Goal: Information Seeking & Learning: Find specific page/section

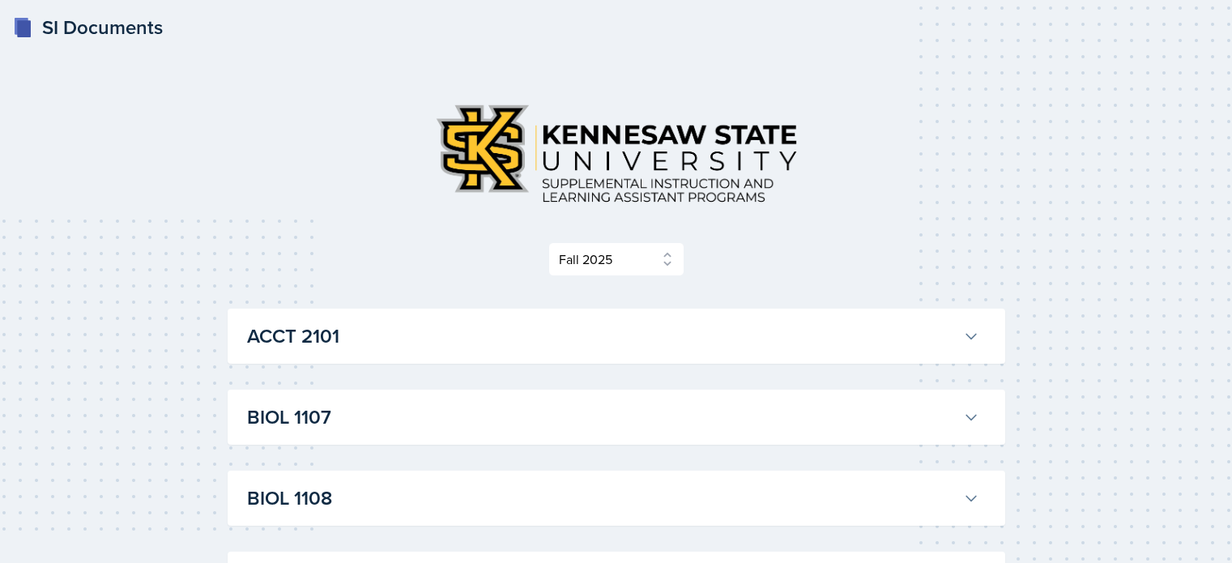
select select "2bed604d-1099-4043-b1bc-2365e8740244"
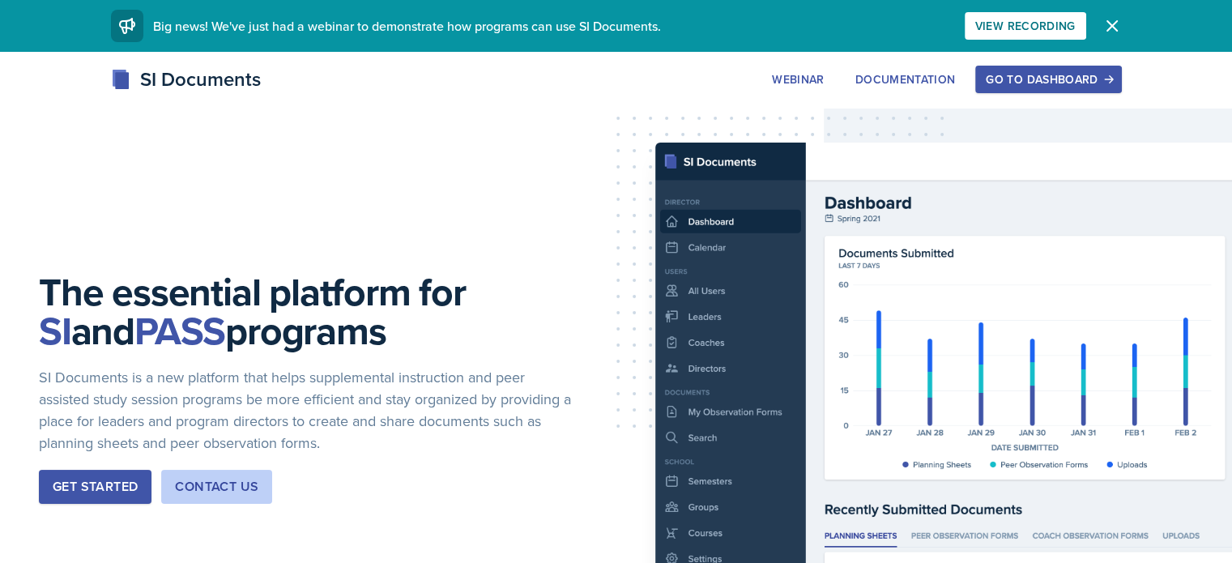
click at [1111, 73] on div "Go to Dashboard" at bounding box center [1048, 79] width 125 height 13
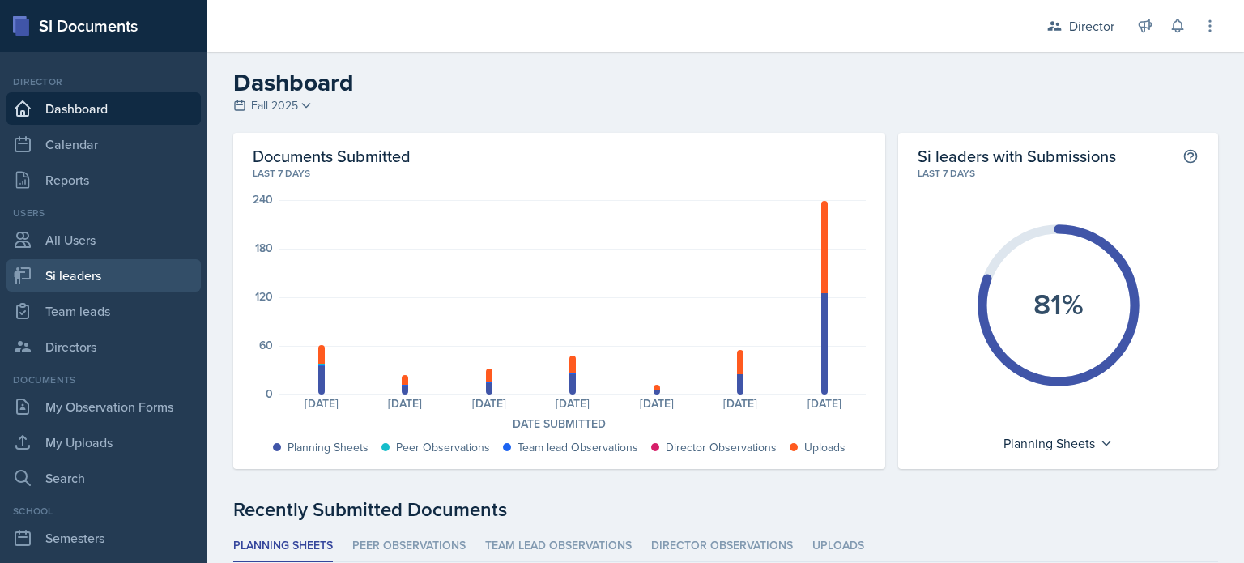
click at [87, 283] on link "Si leaders" at bounding box center [103, 275] width 194 height 32
select select "2bed604d-1099-4043-b1bc-2365e8740244"
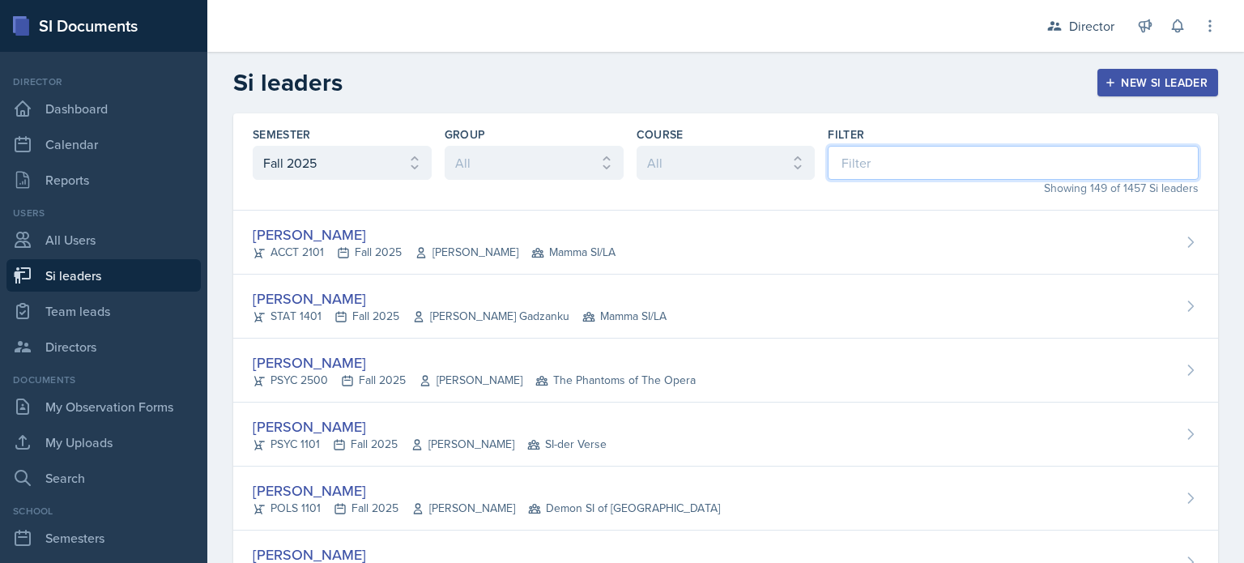
click at [860, 151] on input at bounding box center [1013, 163] width 371 height 34
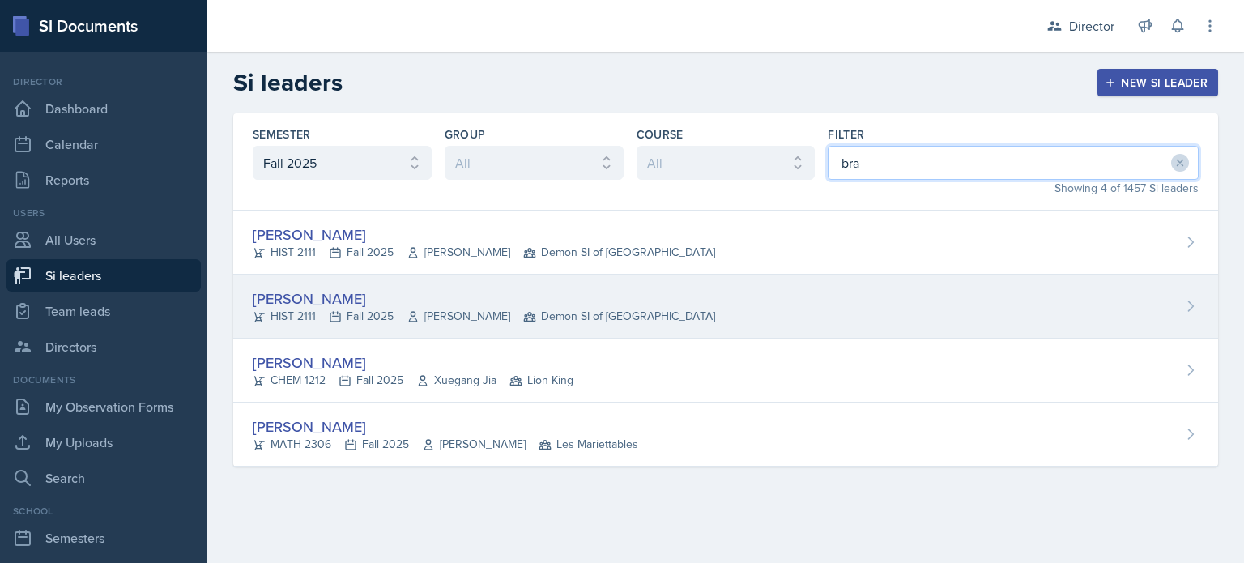
type input "bra"
click at [644, 285] on div "[PERSON_NAME] HIST 2111 Fall 2025 [PERSON_NAME] Demon SI of [GEOGRAPHIC_DATA]" at bounding box center [725, 307] width 985 height 64
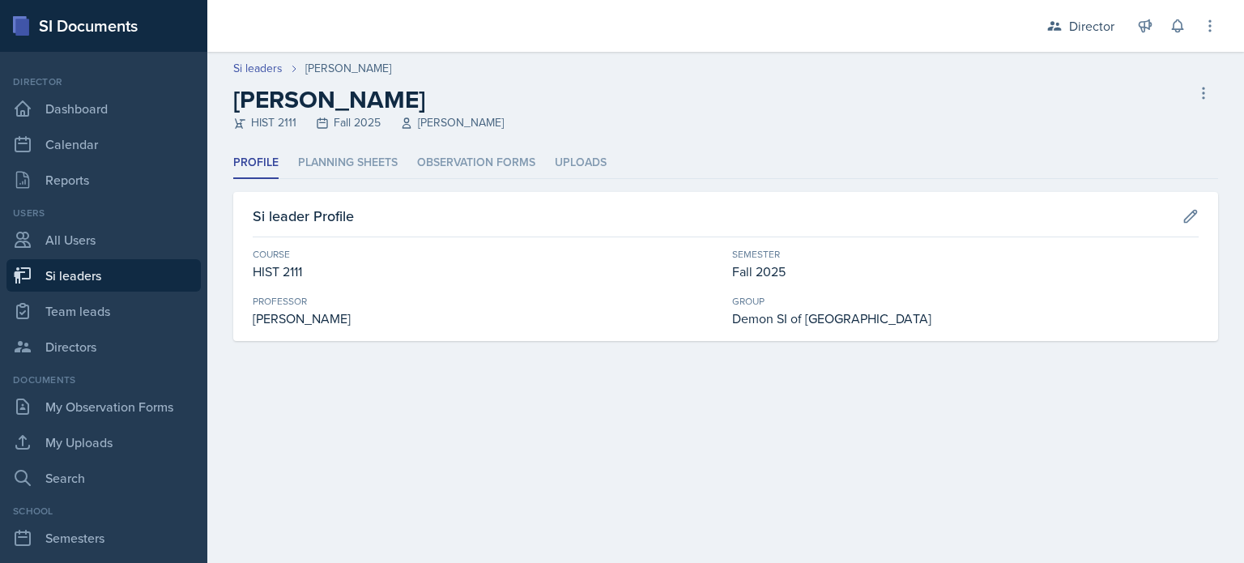
click at [1184, 87] on div "[PERSON_NAME] HIST 2111 Fall 2025 [PERSON_NAME] Delete Si leader" at bounding box center [725, 108] width 985 height 46
click at [1202, 87] on icon at bounding box center [1204, 93] width 16 height 16
click at [342, 163] on li "Planning Sheets" at bounding box center [348, 163] width 100 height 32
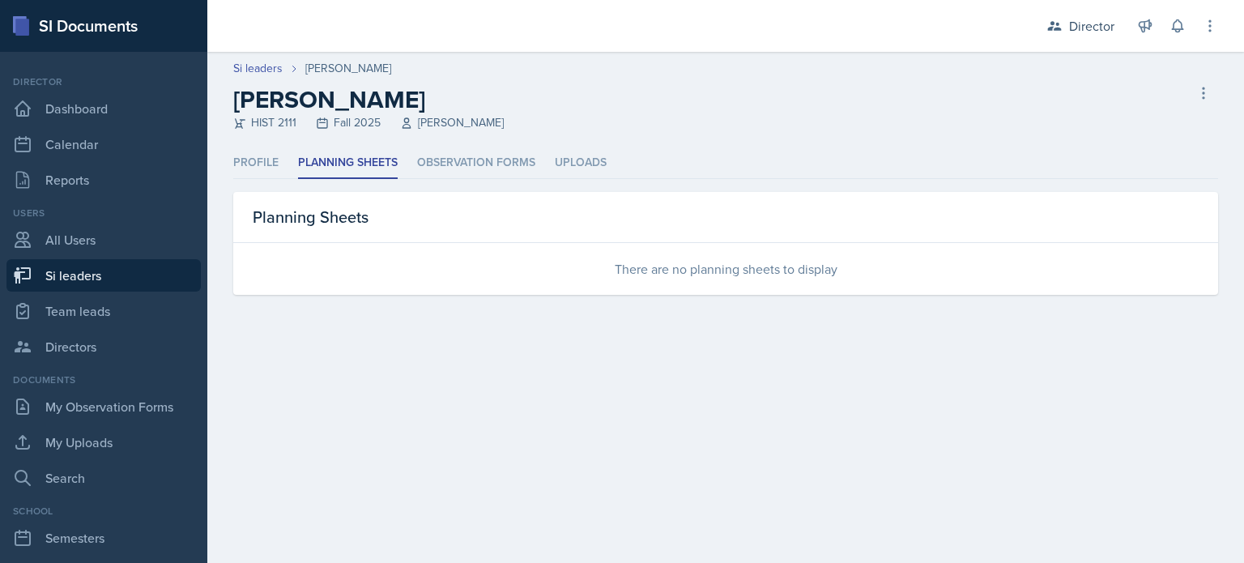
select select "2bed604d-1099-4043-b1bc-2365e8740244"
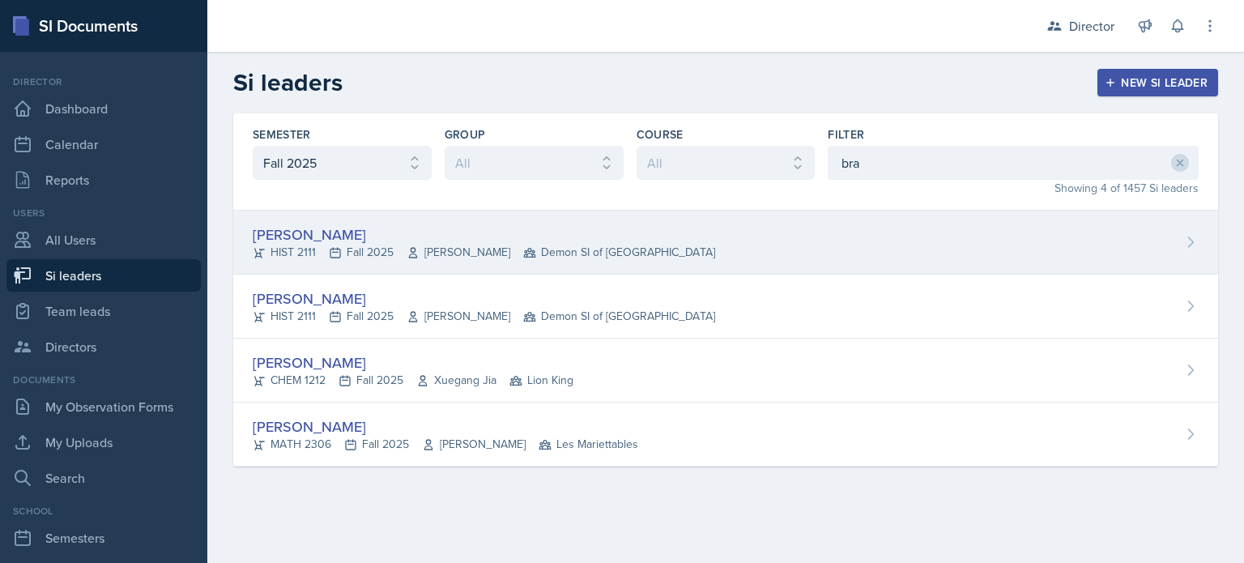
click at [453, 254] on span "[PERSON_NAME]" at bounding box center [459, 252] width 104 height 17
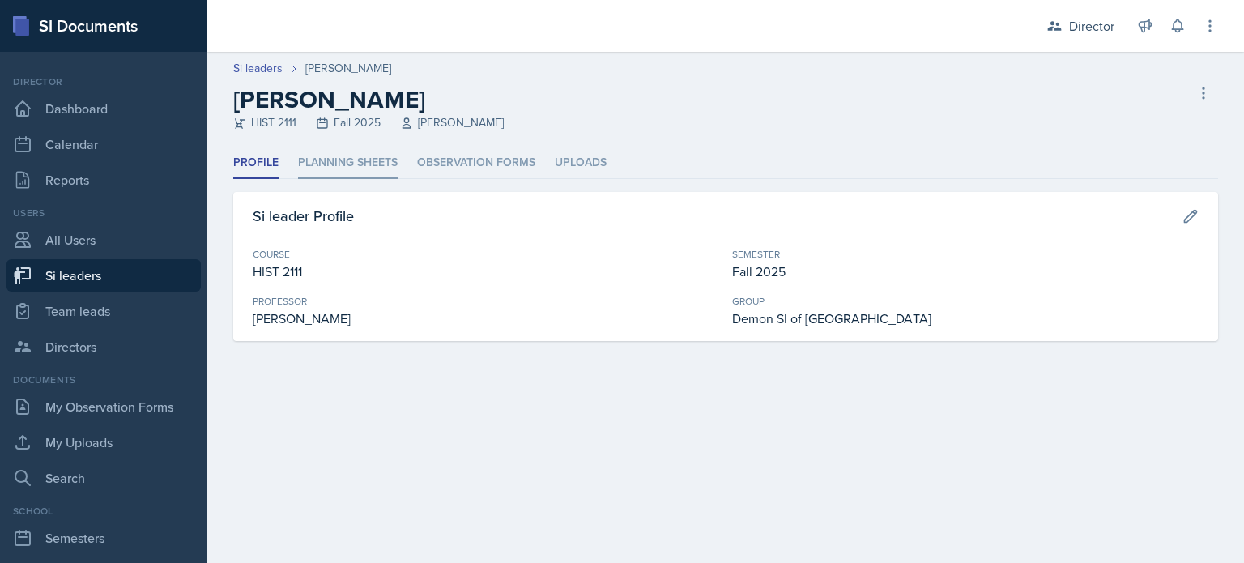
click at [376, 156] on li "Planning Sheets" at bounding box center [348, 163] width 100 height 32
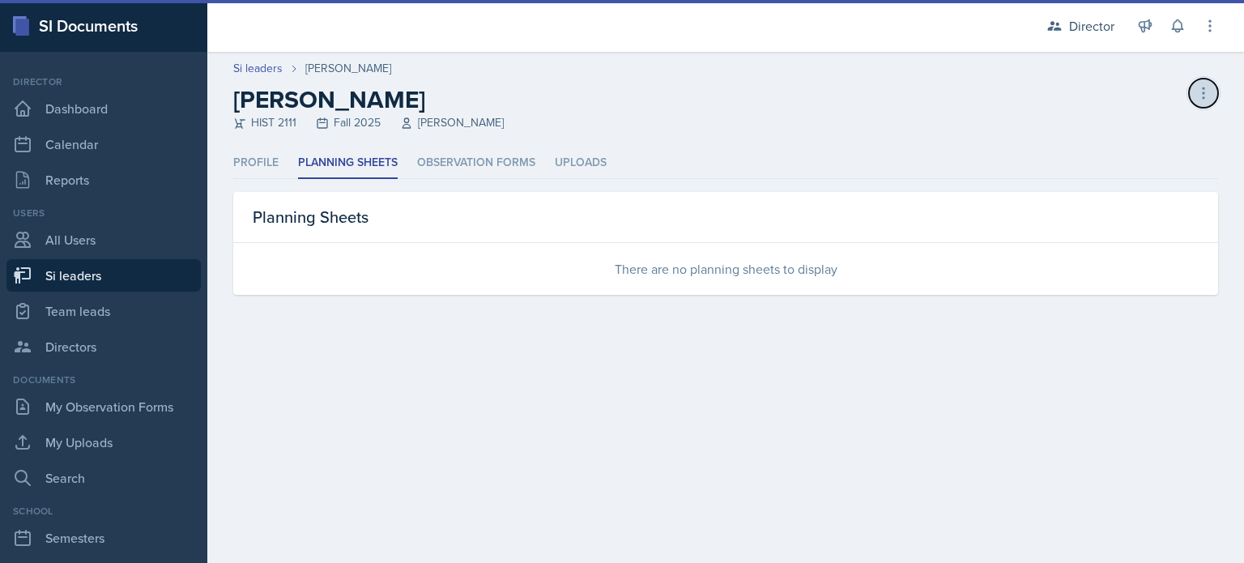
click at [1202, 96] on icon at bounding box center [1204, 93] width 16 height 16
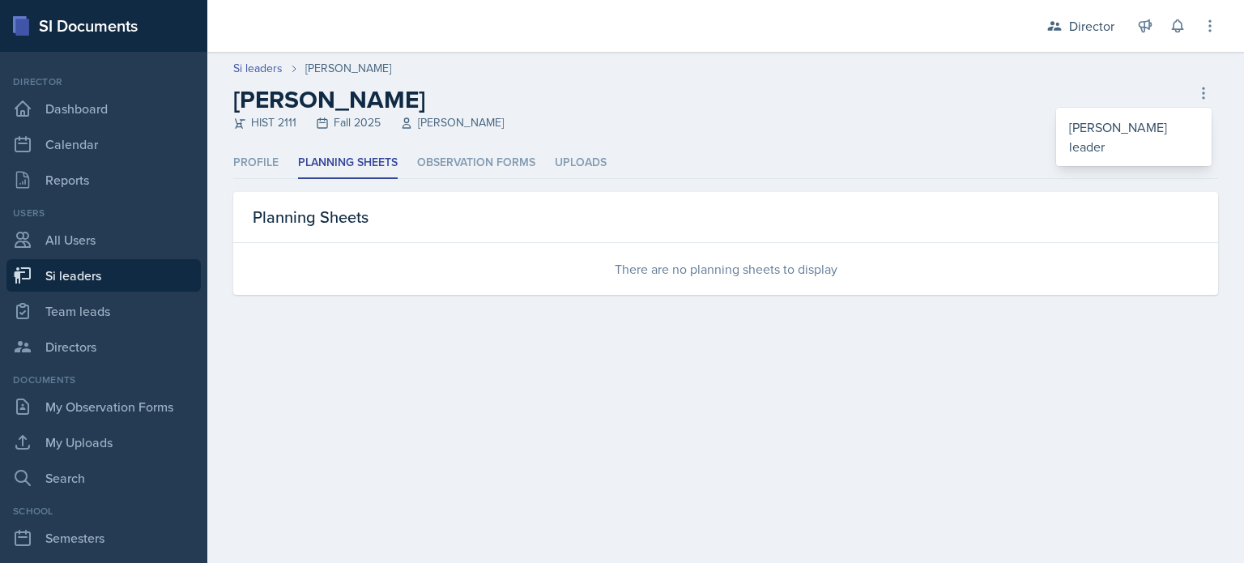
click at [233, 63] on div "Si leaders [PERSON_NAME] [PERSON_NAME] HIST 2111 Fall 2025 [PERSON_NAME] Si lea…" at bounding box center [725, 95] width 1037 height 71
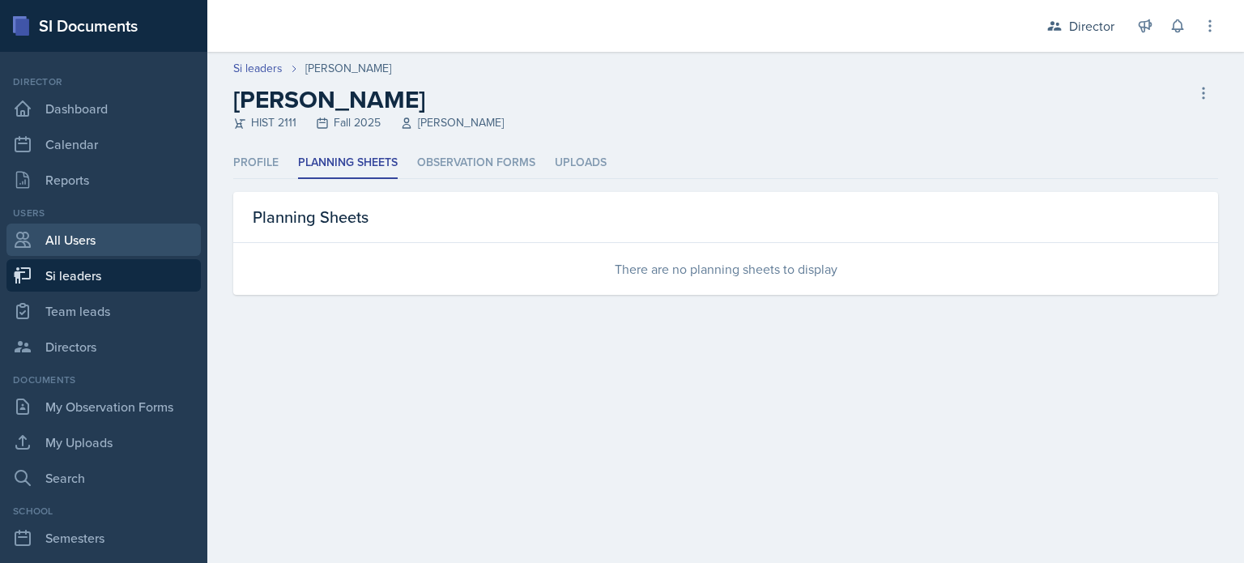
click at [160, 253] on link "All Users" at bounding box center [103, 240] width 194 height 32
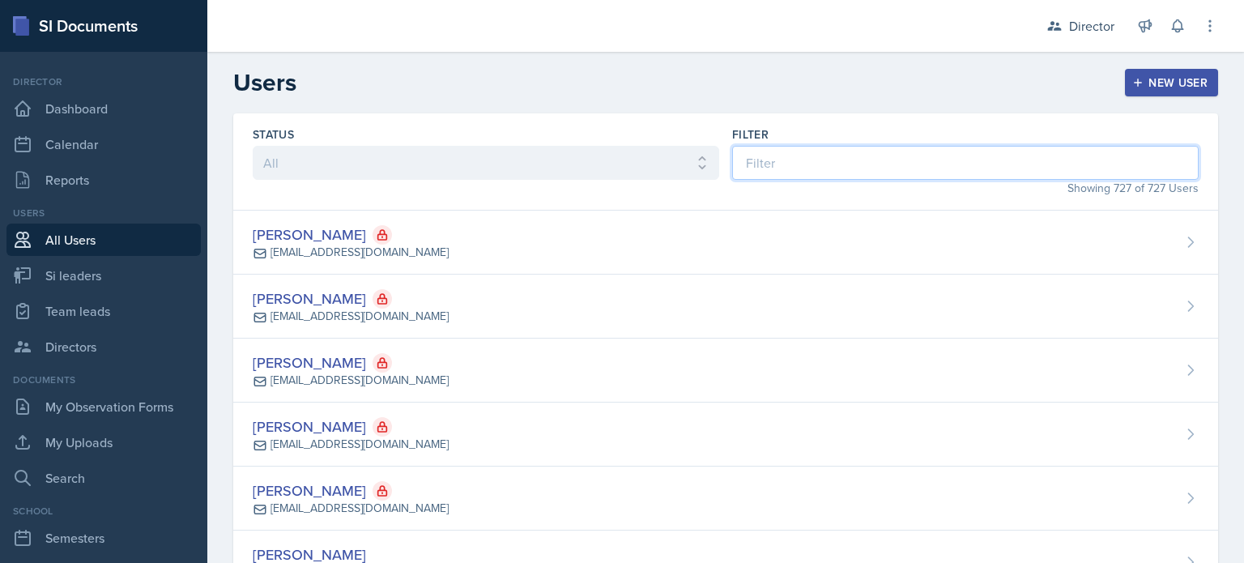
click at [828, 151] on input at bounding box center [965, 163] width 467 height 34
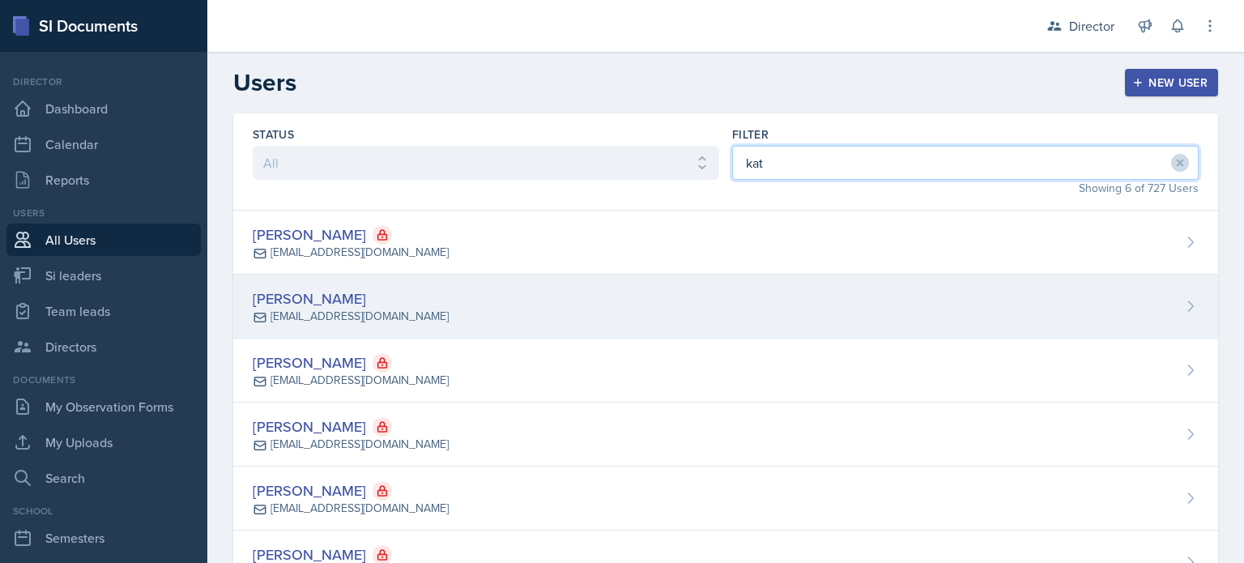
type input "kat"
click at [756, 301] on div "[PERSON_NAME] [EMAIL_ADDRESS][DOMAIN_NAME]" at bounding box center [725, 307] width 985 height 64
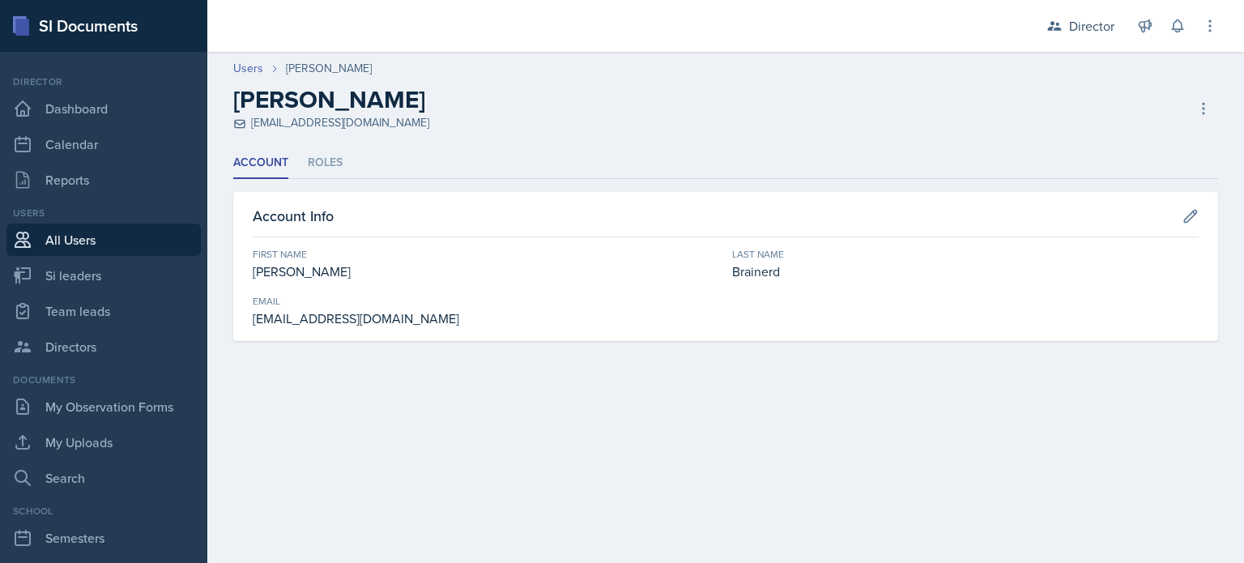
click at [1218, 109] on div "Users [PERSON_NAME] [PERSON_NAME] [EMAIL_ADDRESS][DOMAIN_NAME] Deactivate User …" at bounding box center [725, 95] width 1037 height 71
click at [1203, 110] on icon at bounding box center [1204, 108] width 16 height 16
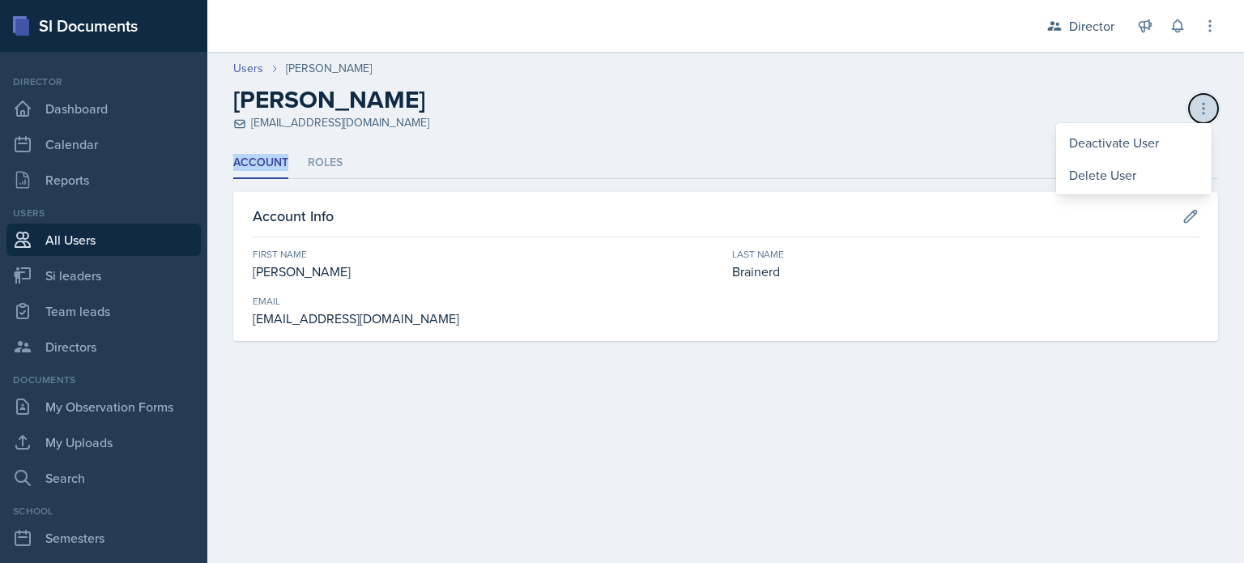
click at [1203, 110] on icon at bounding box center [1204, 108] width 16 height 16
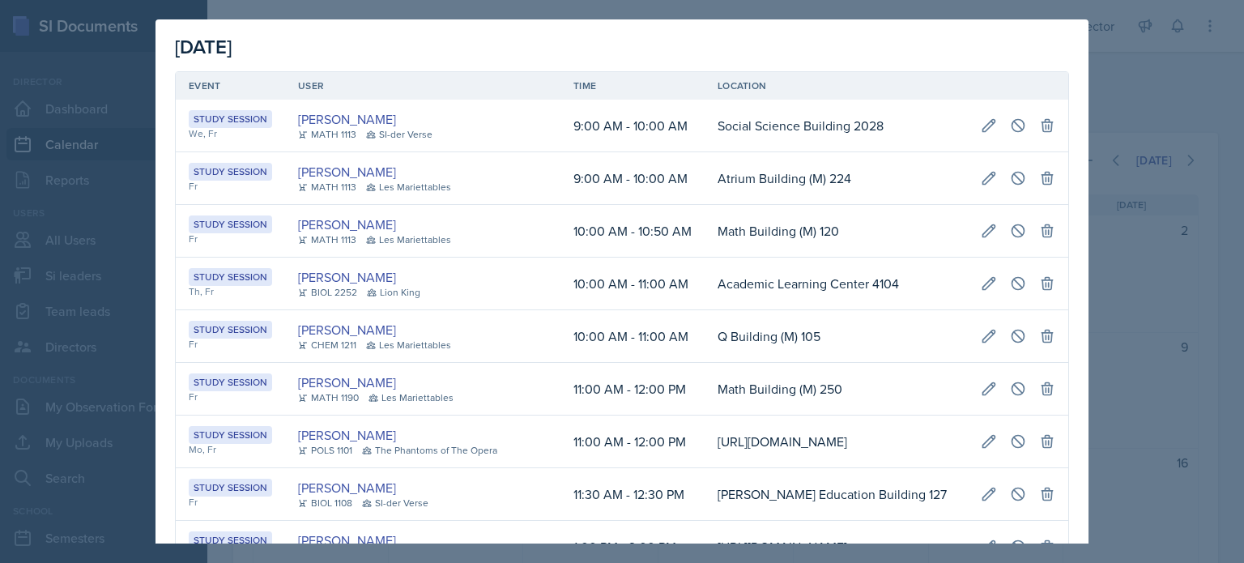
scroll to position [0, 331]
